Goal: Transaction & Acquisition: Subscribe to service/newsletter

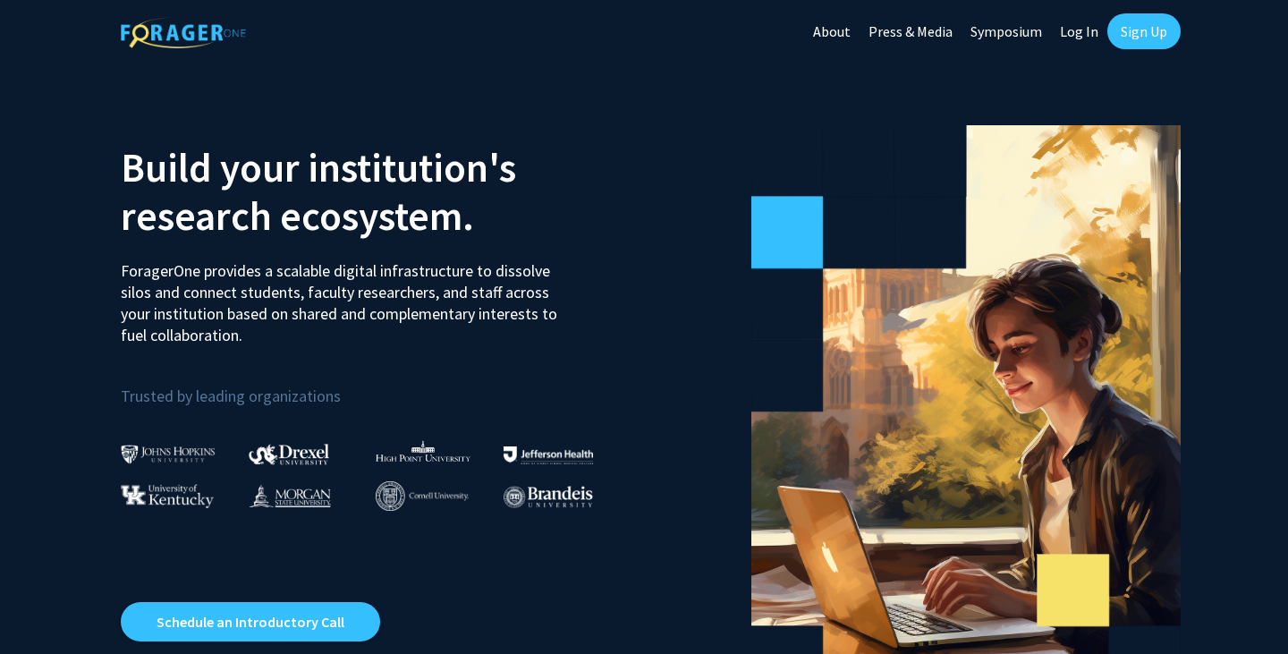
click at [843, 30] on link "About" at bounding box center [831, 31] width 55 height 63
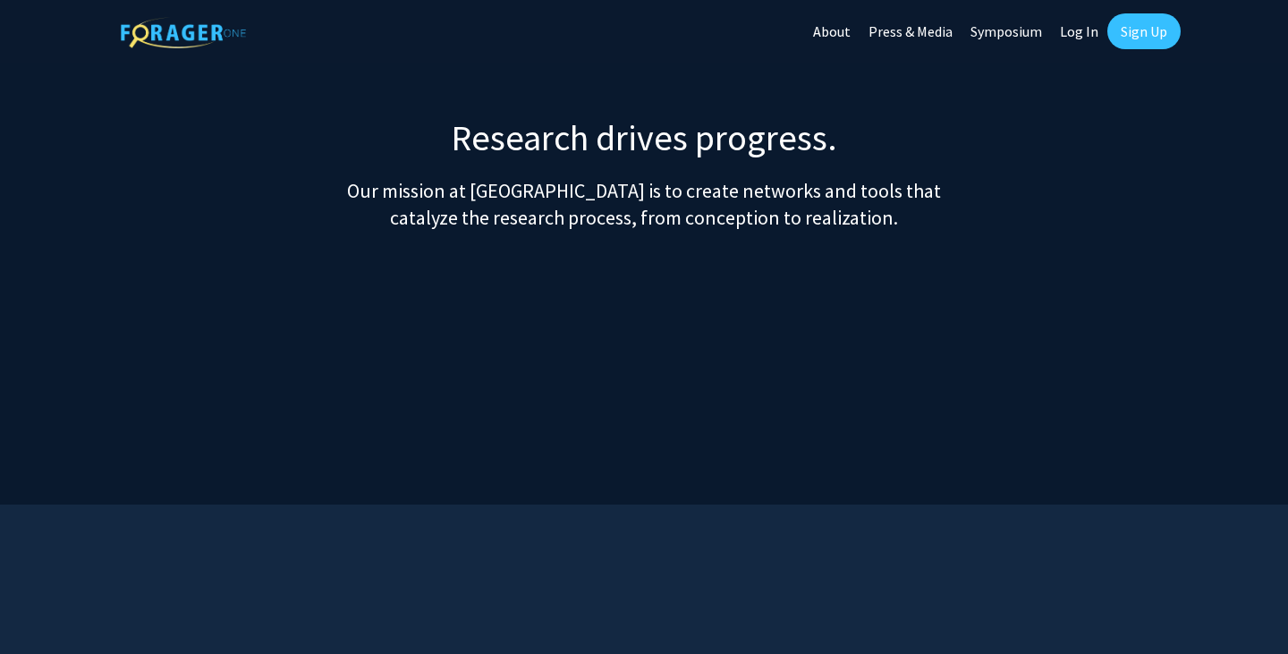
click at [1140, 39] on link "Sign Up" at bounding box center [1143, 31] width 73 height 36
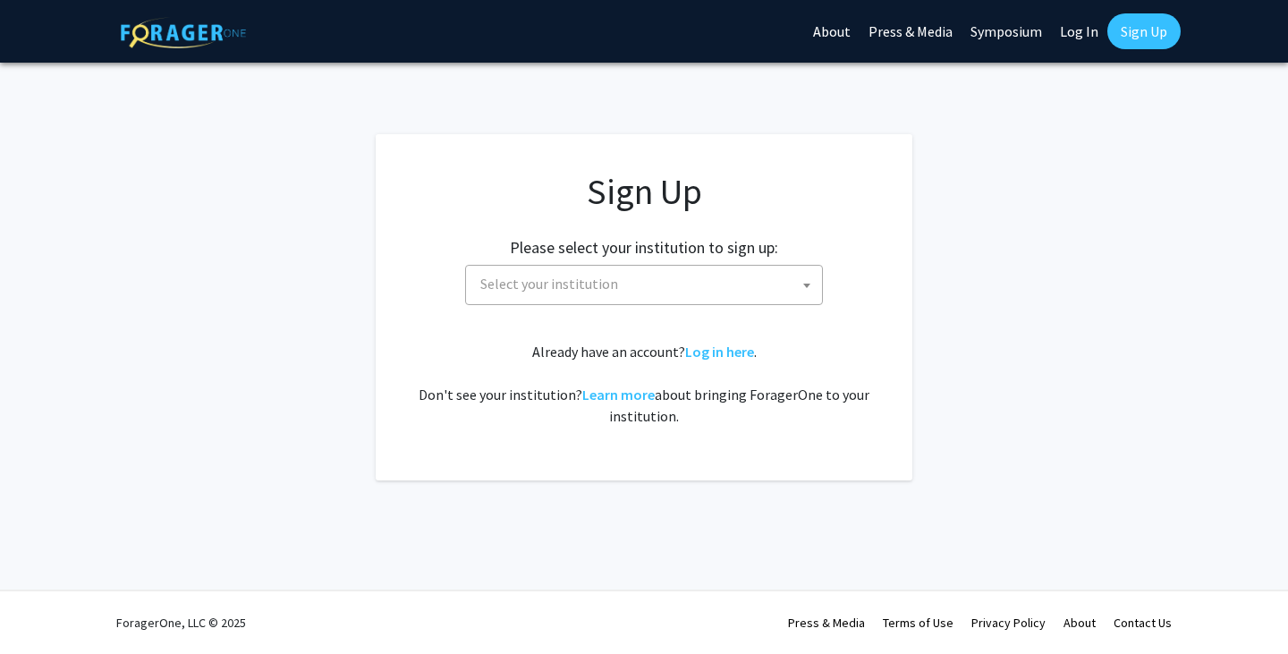
click at [786, 288] on span "Select your institution" at bounding box center [647, 284] width 349 height 37
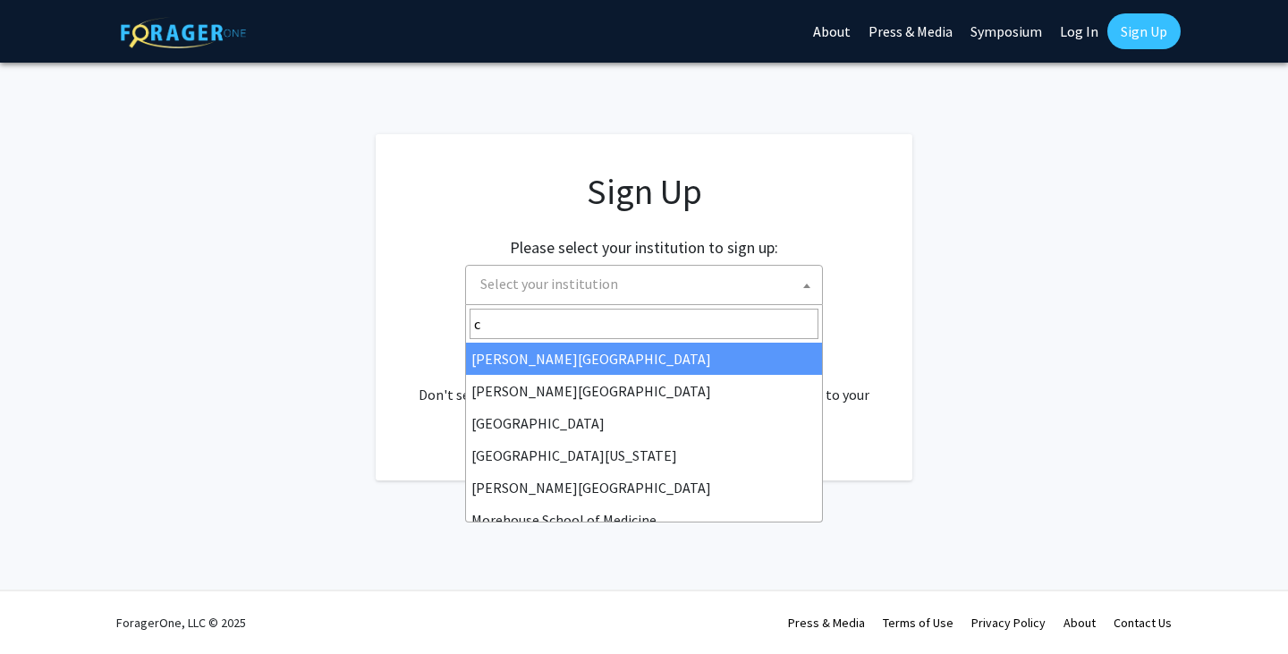
type input "ca"
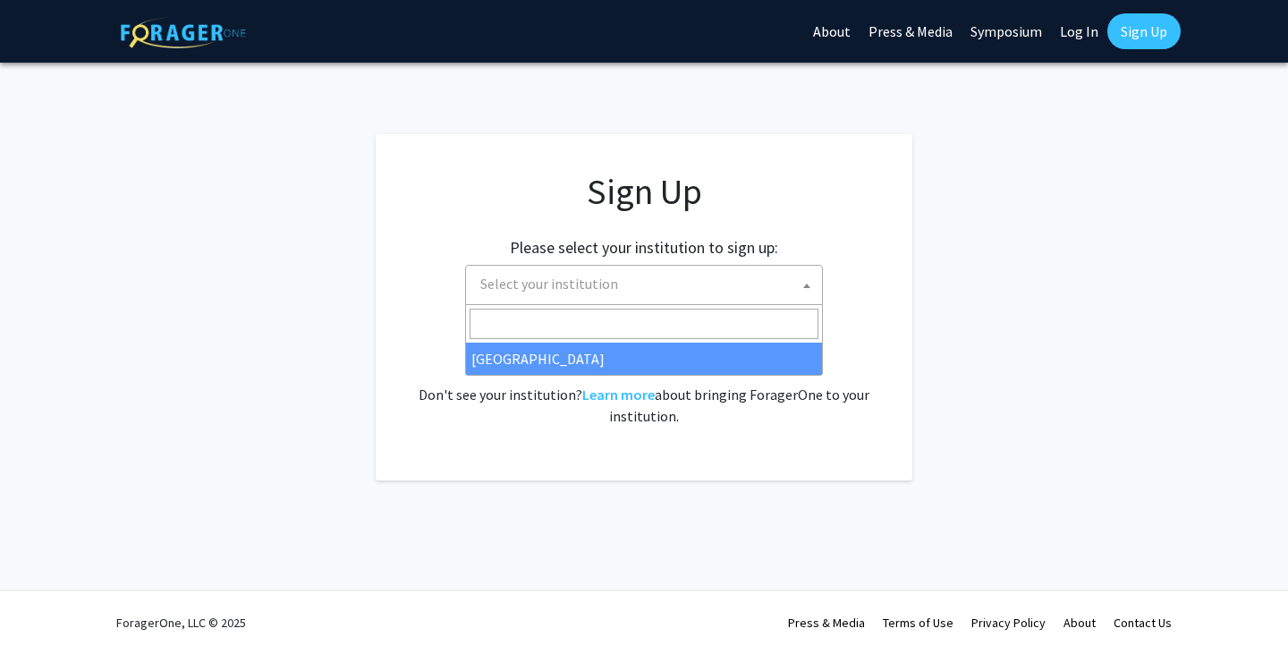
click at [1005, 318] on app-signup "Sign Up Please select your institution to sign up: [GEOGRAPHIC_DATA] [GEOGRAPHI…" at bounding box center [644, 307] width 1288 height 346
